Goal: Find specific page/section: Find specific page/section

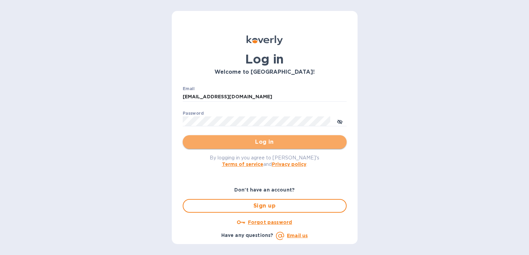
click at [269, 143] on span "Log in" at bounding box center [264, 142] width 153 height 8
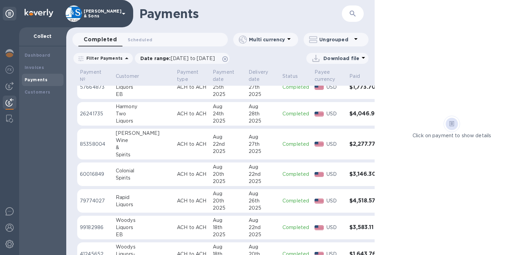
scroll to position [156, 0]
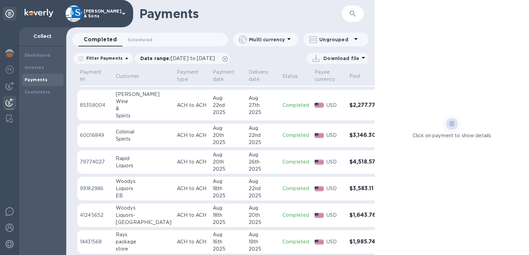
click at [250, 140] on div "2025" at bounding box center [263, 142] width 28 height 7
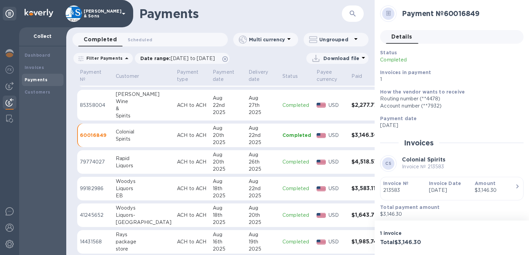
scroll to position [22, 0]
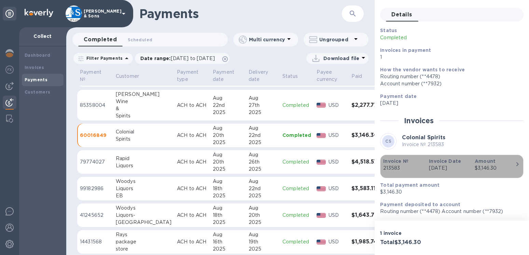
click at [513, 164] on icon "button" at bounding box center [517, 164] width 8 height 8
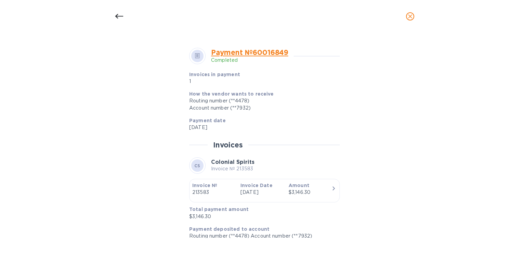
scroll to position [239, 0]
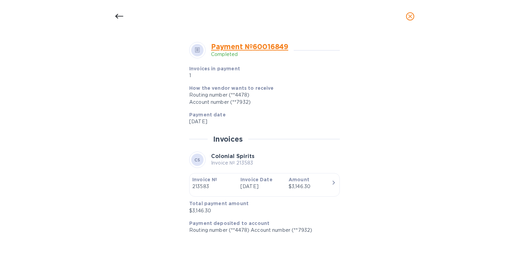
click at [409, 16] on icon "close" at bounding box center [410, 16] width 7 height 7
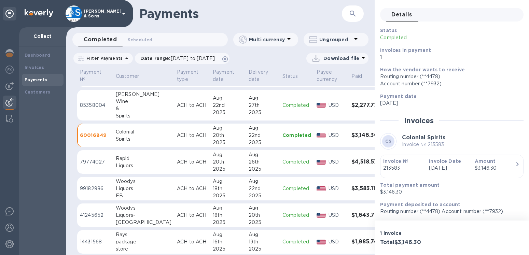
scroll to position [223, 0]
click at [42, 91] on b "Customers" at bounding box center [38, 92] width 26 height 5
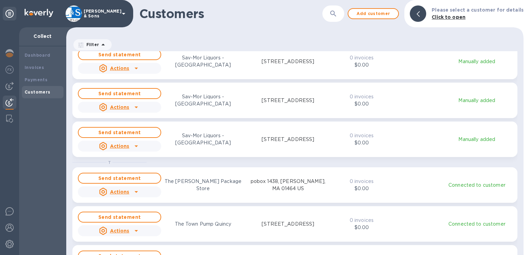
scroll to position [1092, 0]
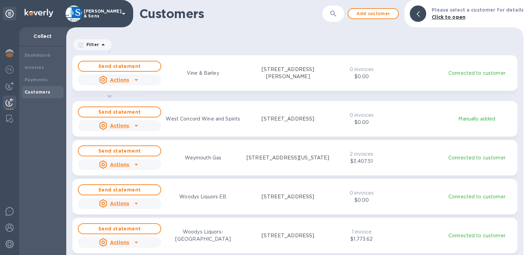
click at [420, 15] on div at bounding box center [418, 13] width 16 height 16
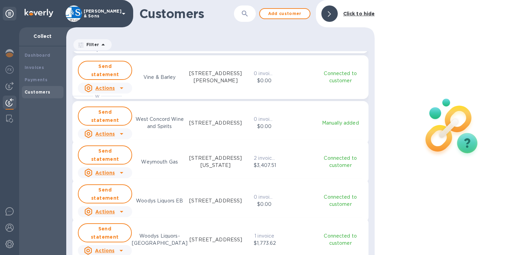
scroll to position [198, 303]
